Goal: Entertainment & Leisure: Consume media (video, audio)

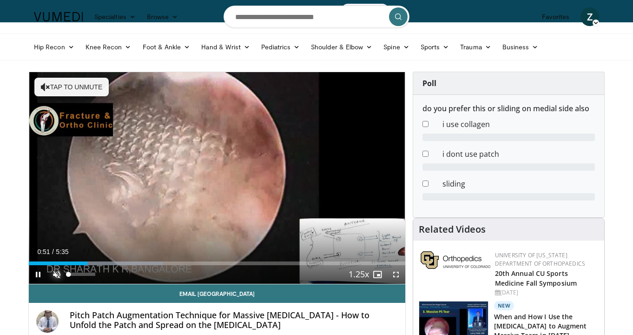
click at [58, 271] on span "Video Player" at bounding box center [56, 274] width 19 height 19
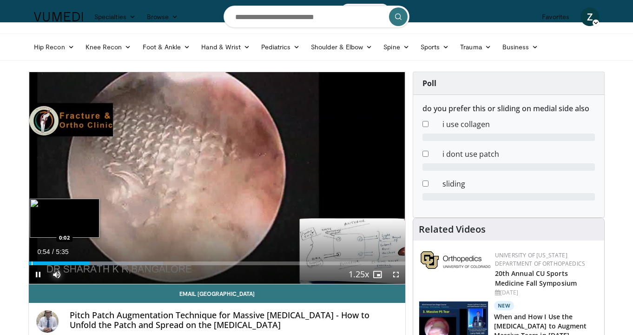
click at [32, 261] on div "Progress Bar" at bounding box center [32, 263] width 1 height 4
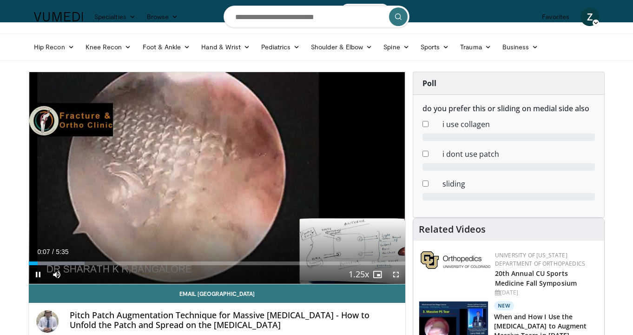
click at [394, 277] on span "Video Player" at bounding box center [396, 274] width 19 height 19
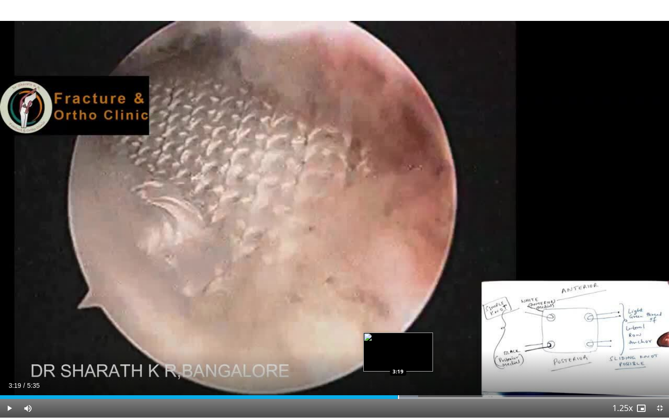
click at [398, 334] on div "Progress Bar" at bounding box center [398, 397] width 1 height 4
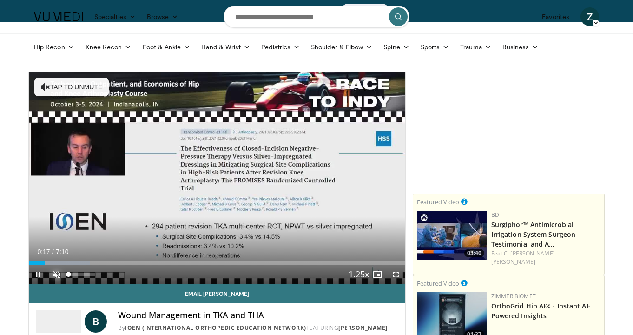
click at [59, 274] on span "Video Player" at bounding box center [56, 274] width 19 height 19
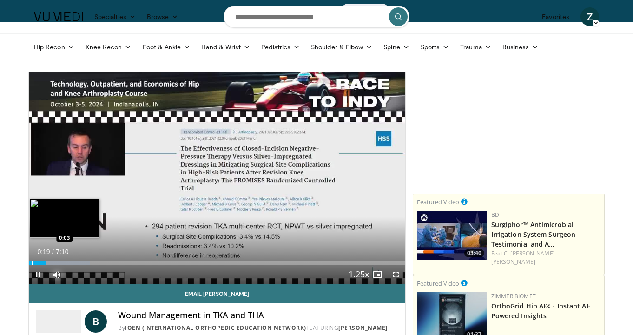
click at [32, 263] on div "Progress Bar" at bounding box center [32, 263] width 1 height 4
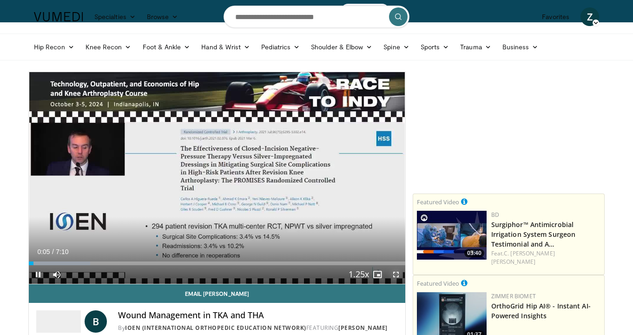
click at [396, 275] on span "Video Player" at bounding box center [396, 274] width 19 height 19
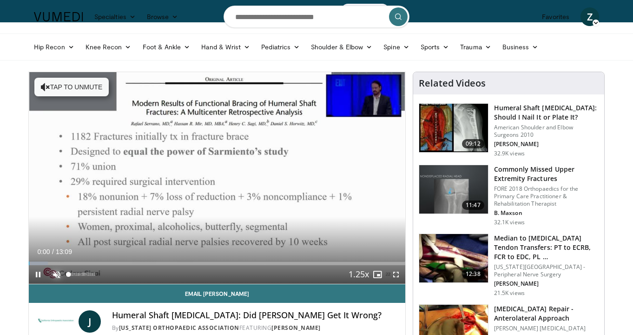
click at [58, 276] on span "Video Player" at bounding box center [56, 274] width 19 height 19
click at [37, 272] on span "Video Player" at bounding box center [38, 274] width 19 height 19
click at [37, 276] on span "Video Player" at bounding box center [38, 274] width 19 height 19
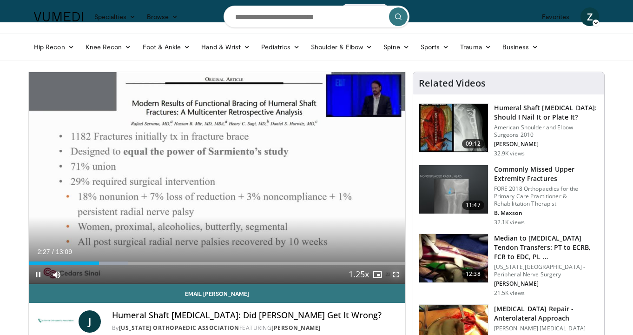
click at [396, 274] on span "Video Player" at bounding box center [396, 274] width 19 height 19
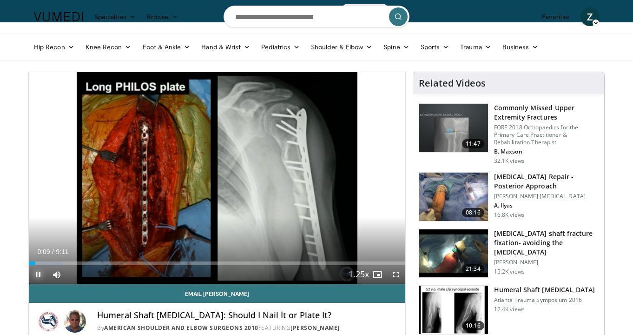
click at [37, 274] on span "Video Player" at bounding box center [38, 274] width 19 height 19
